Goal: Task Accomplishment & Management: Use online tool/utility

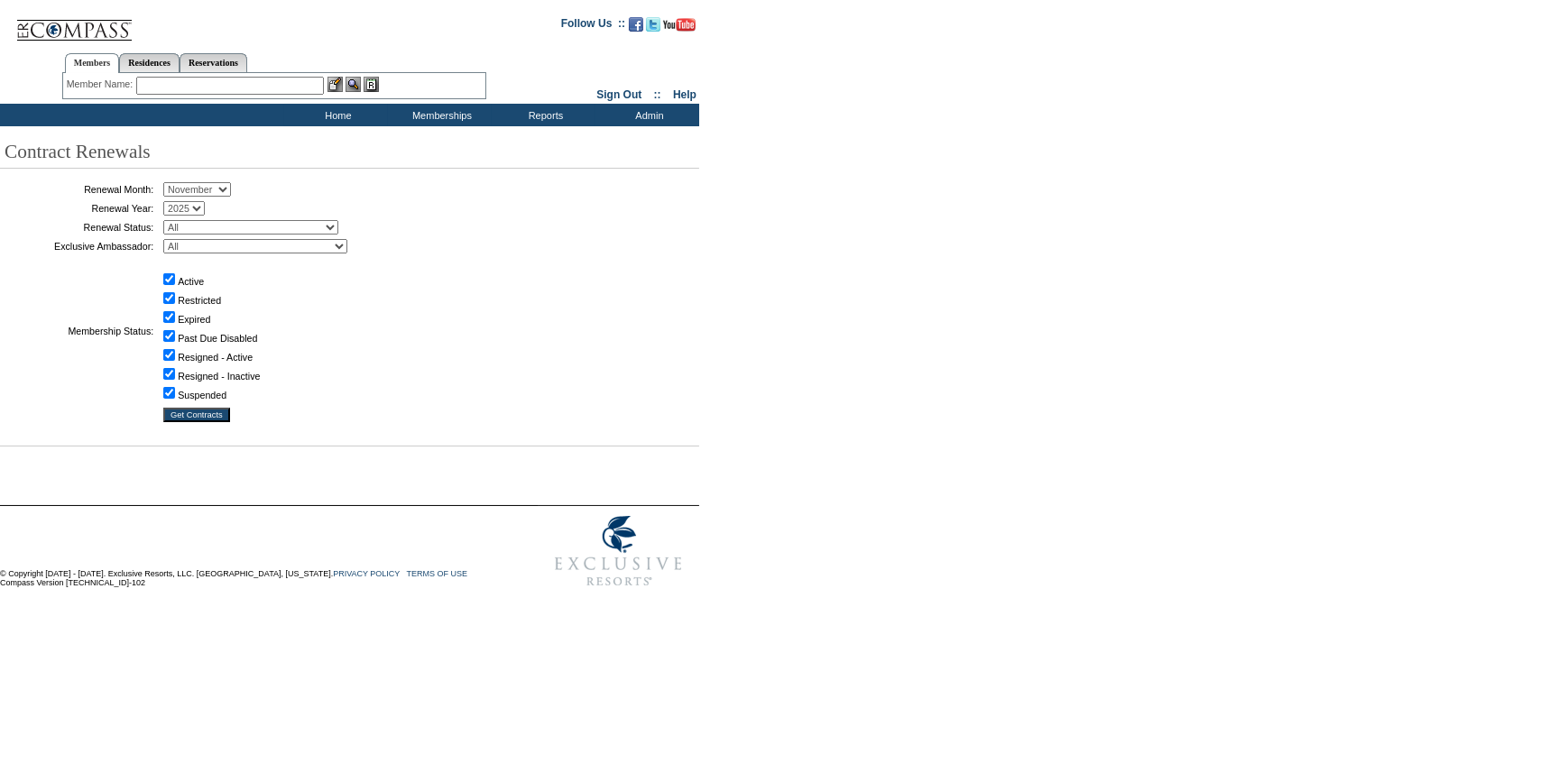
click at [198, 183] on select "January February March April May June July August September October November De…" at bounding box center [197, 189] width 68 height 15
select select "9"
click at [170, 183] on select "January February March April May June July August September October November De…" at bounding box center [197, 189] width 68 height 15
drag, startPoint x: 215, startPoint y: 227, endPoint x: 210, endPoint y: 235, distance: 9.4
click at [215, 227] on select "All Not Started Pending Approved Election Made Election Changed No Response Man…" at bounding box center [251, 227] width 175 height 15
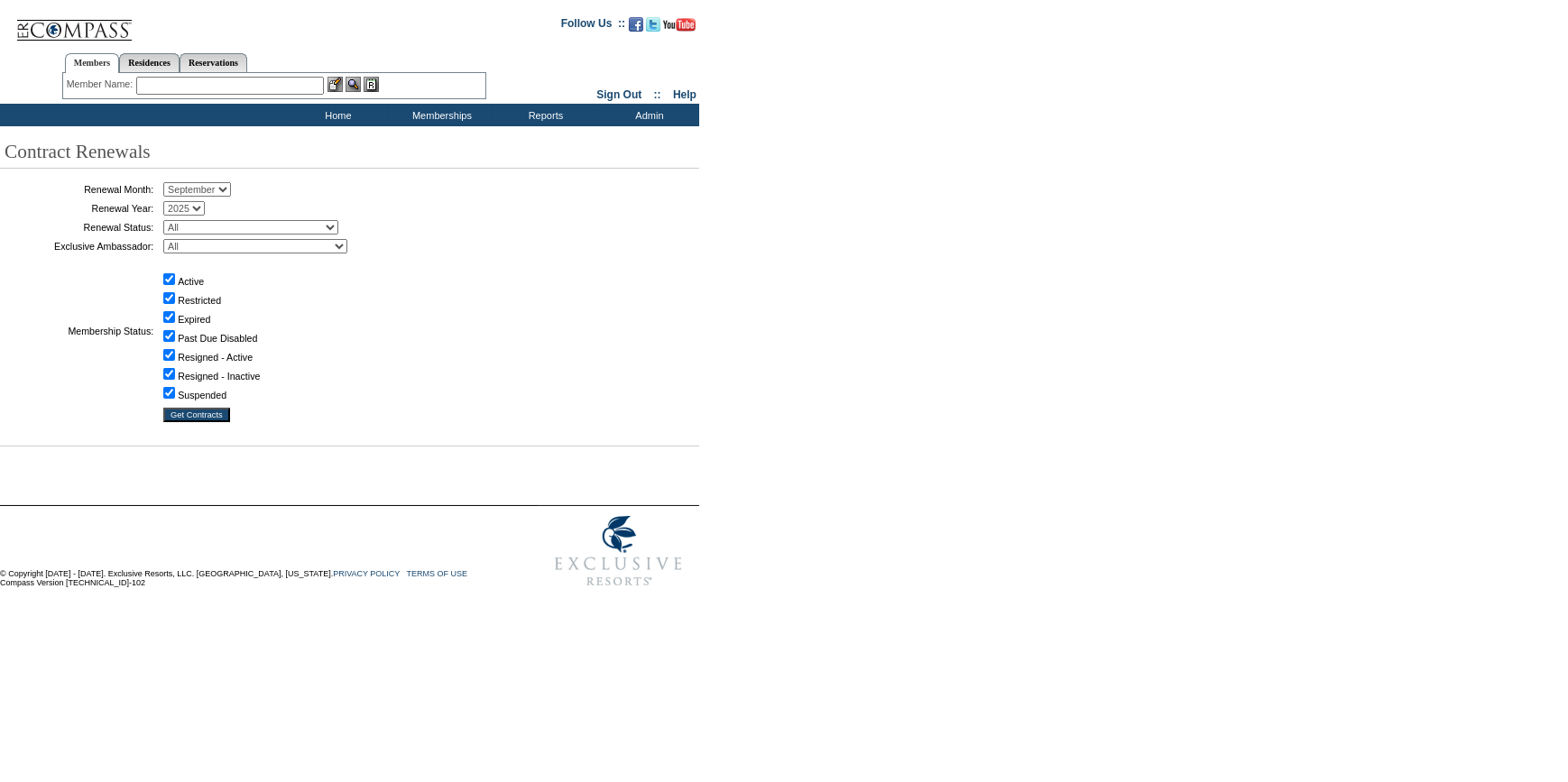
select select "5"
click at [170, 220] on select "All Not Started Pending Approved Election Made Election Changed No Response Man…" at bounding box center [251, 227] width 175 height 15
click at [191, 416] on input "Get Contracts" at bounding box center [197, 415] width 67 height 15
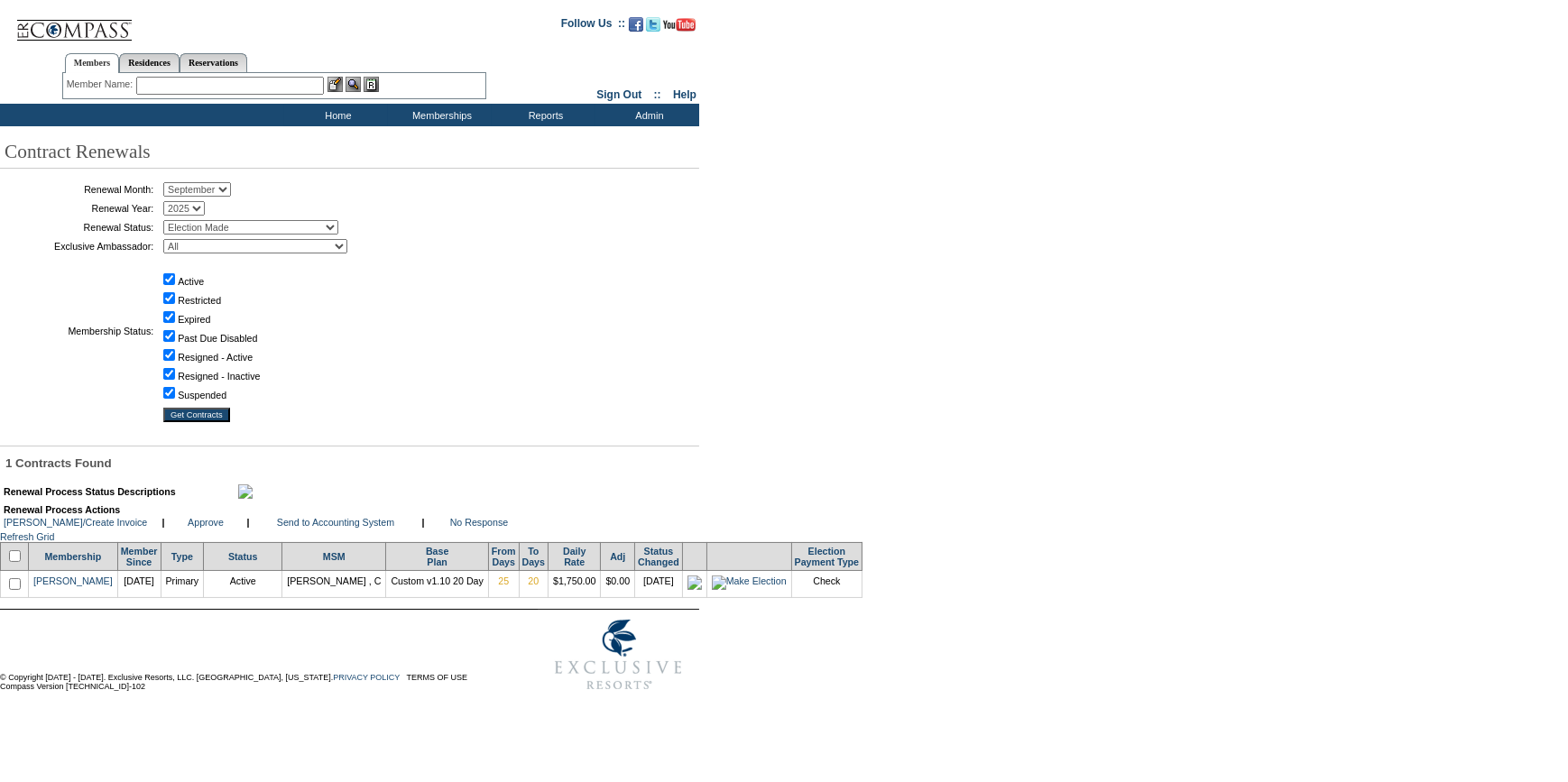
click at [18, 562] on input "checkbox" at bounding box center [15, 556] width 12 height 12
checkbox input "true"
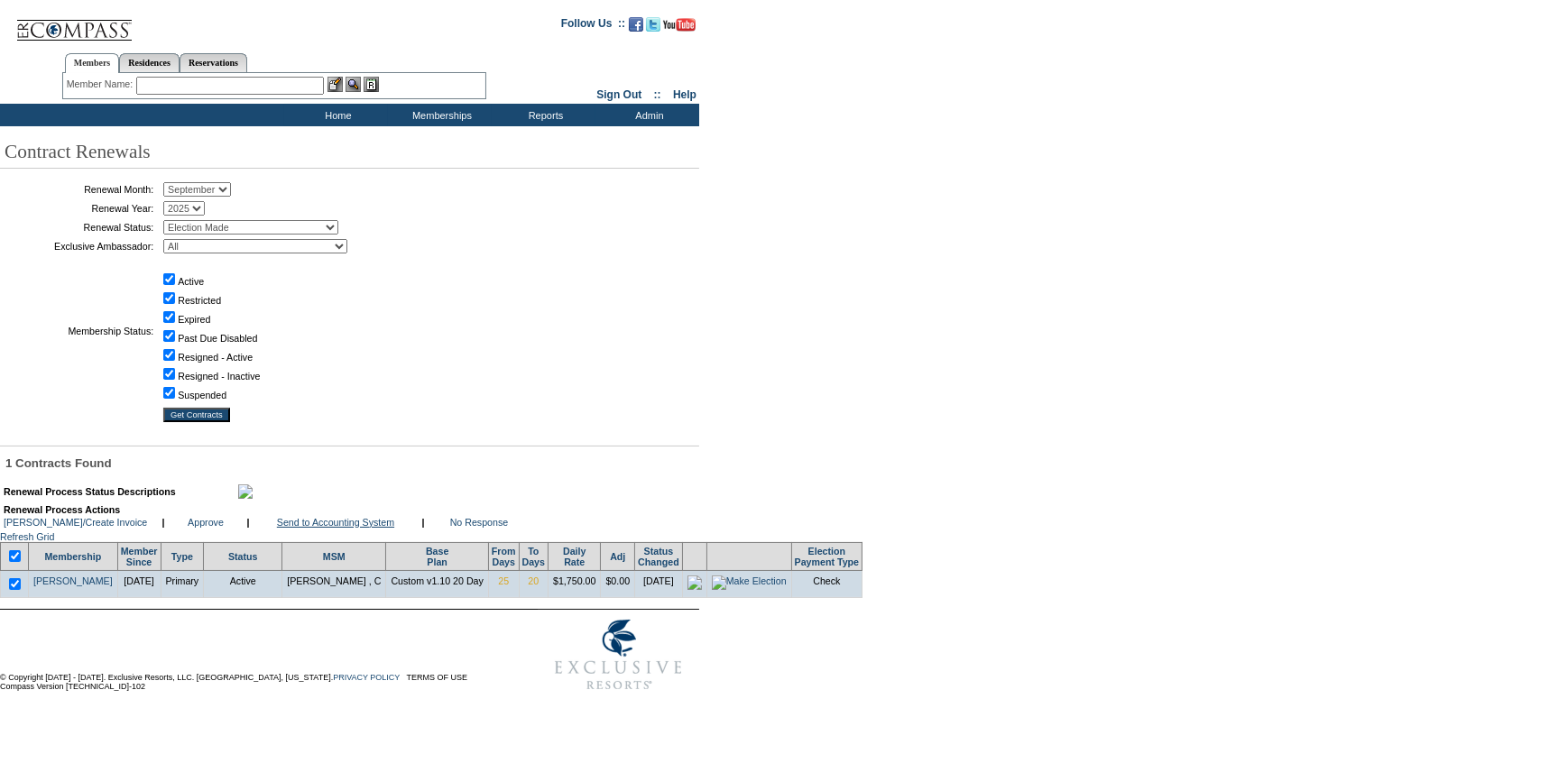
click at [323, 528] on link "Send to Accounting System" at bounding box center [335, 522] width 117 height 11
